Goal: Information Seeking & Learning: Check status

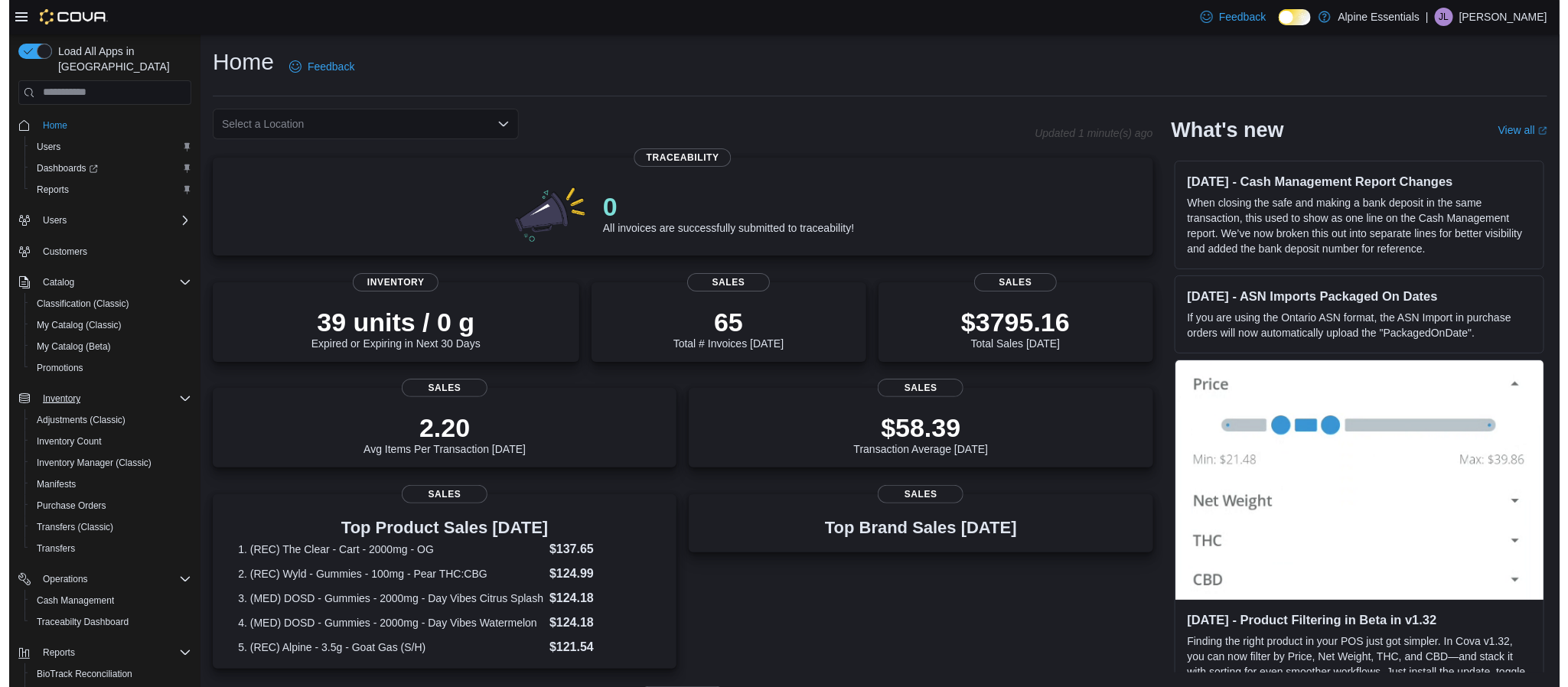
scroll to position [142, 0]
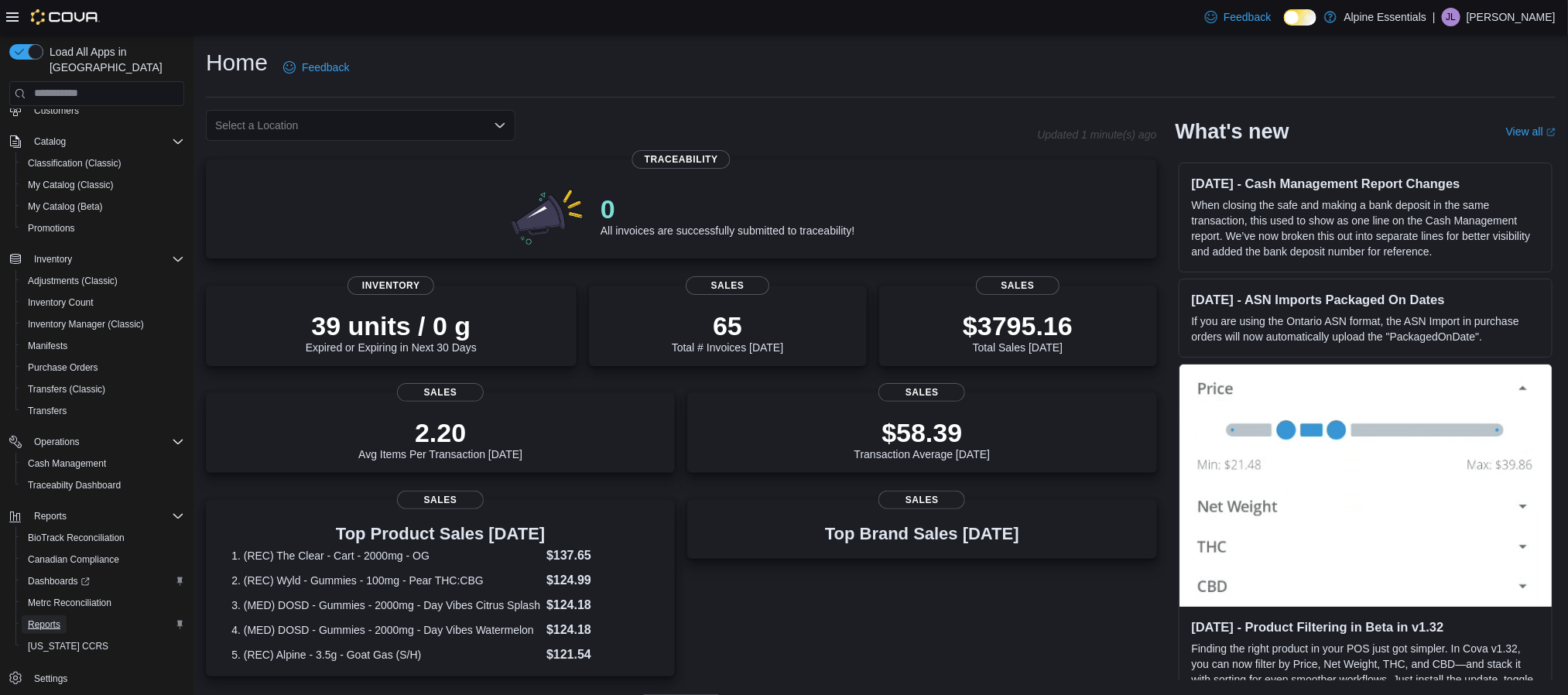
click at [66, 616] on link "Reports" at bounding box center [44, 624] width 44 height 18
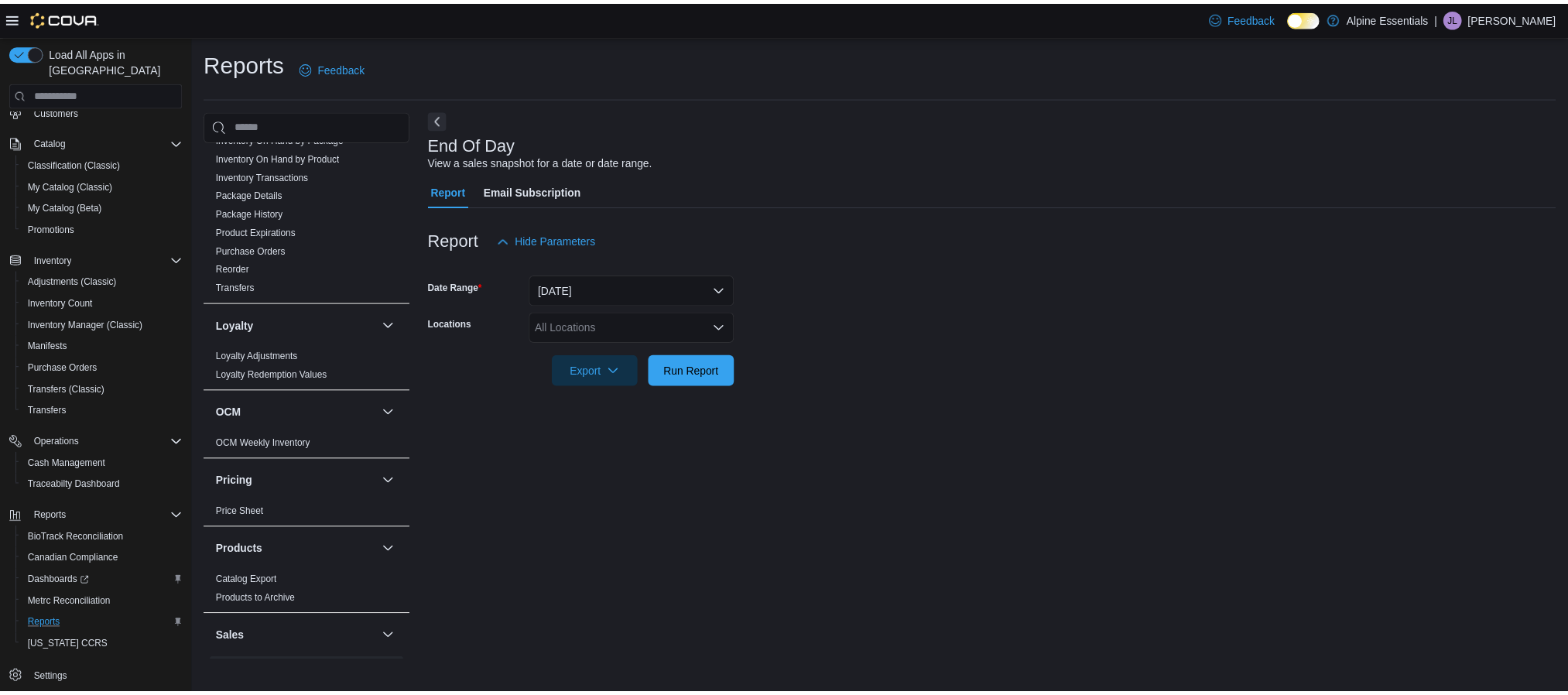
scroll to position [604, 0]
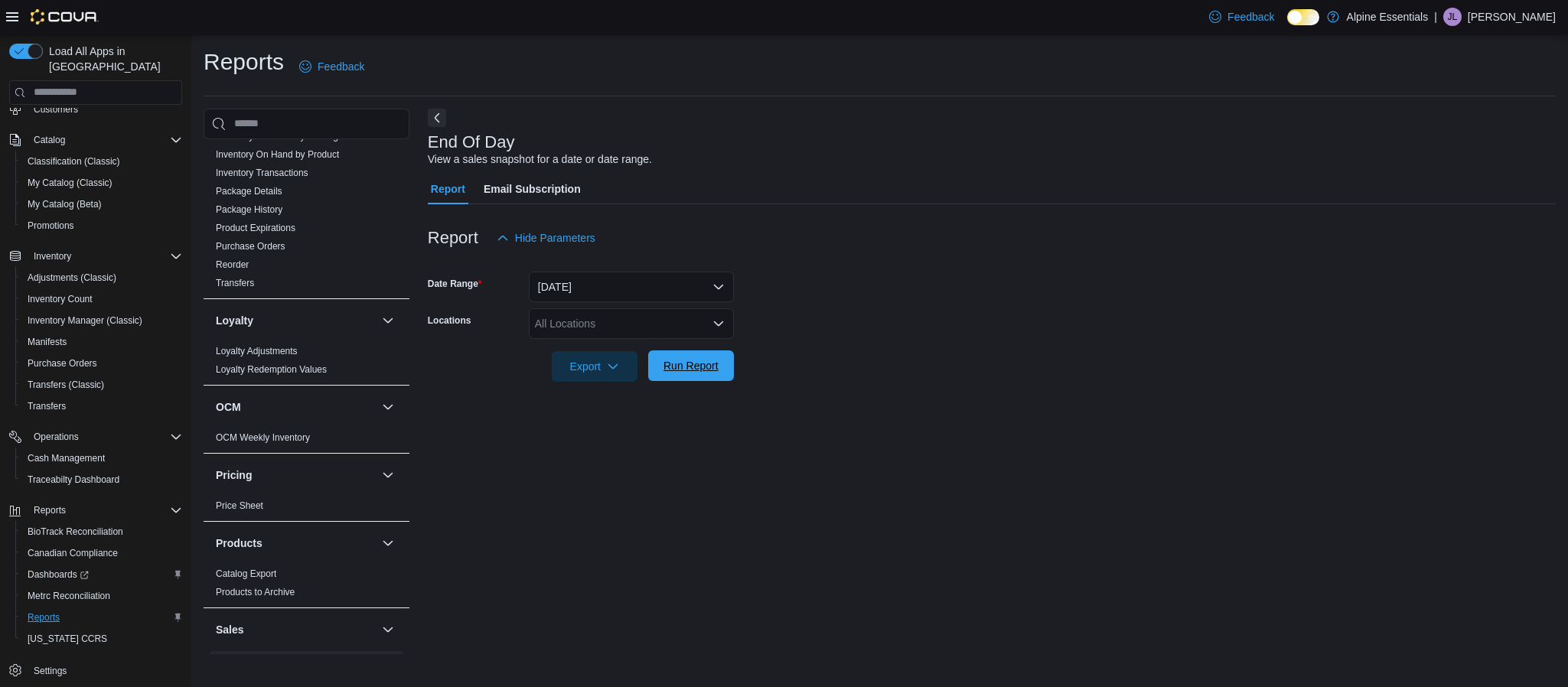
click at [698, 366] on span "Run Report" at bounding box center [691, 366] width 55 height 15
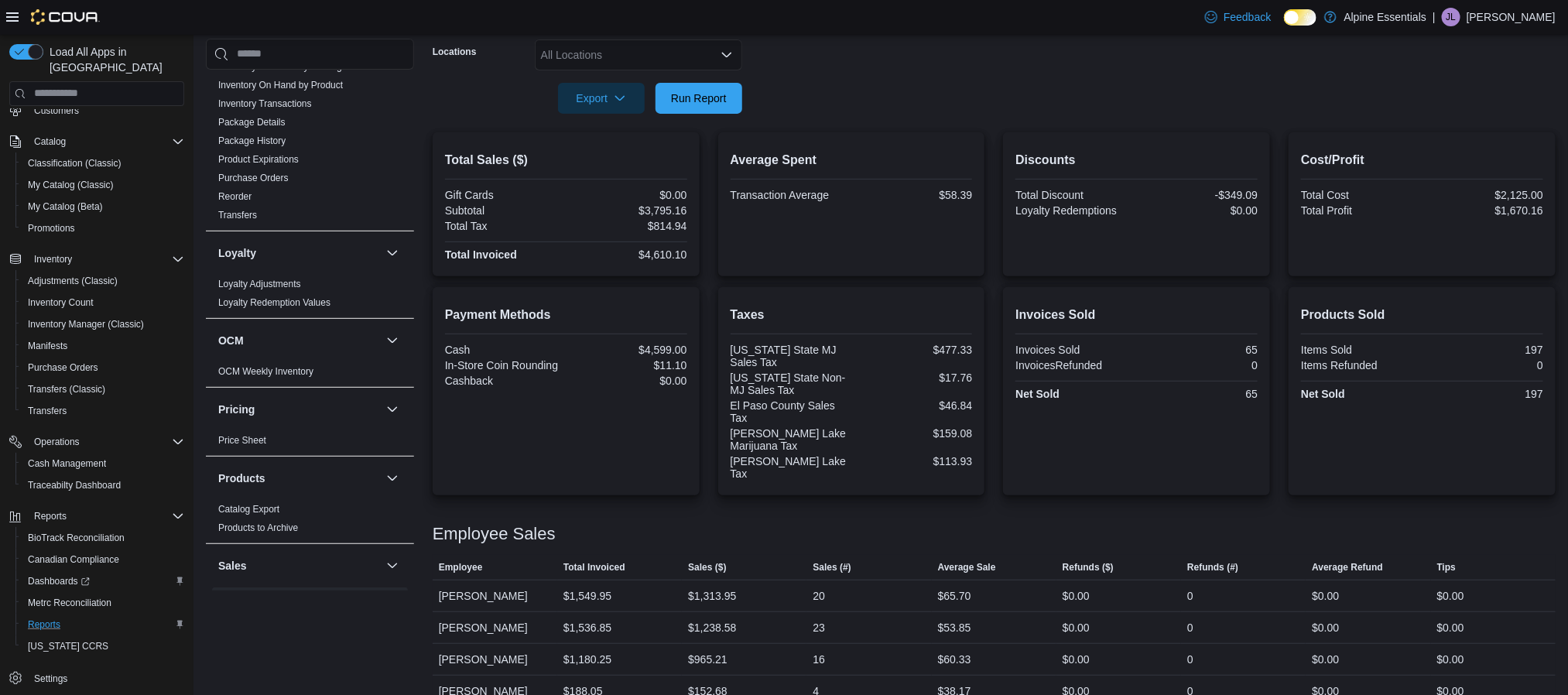
scroll to position [318, 0]
